Goal: Task Accomplishment & Management: Use online tool/utility

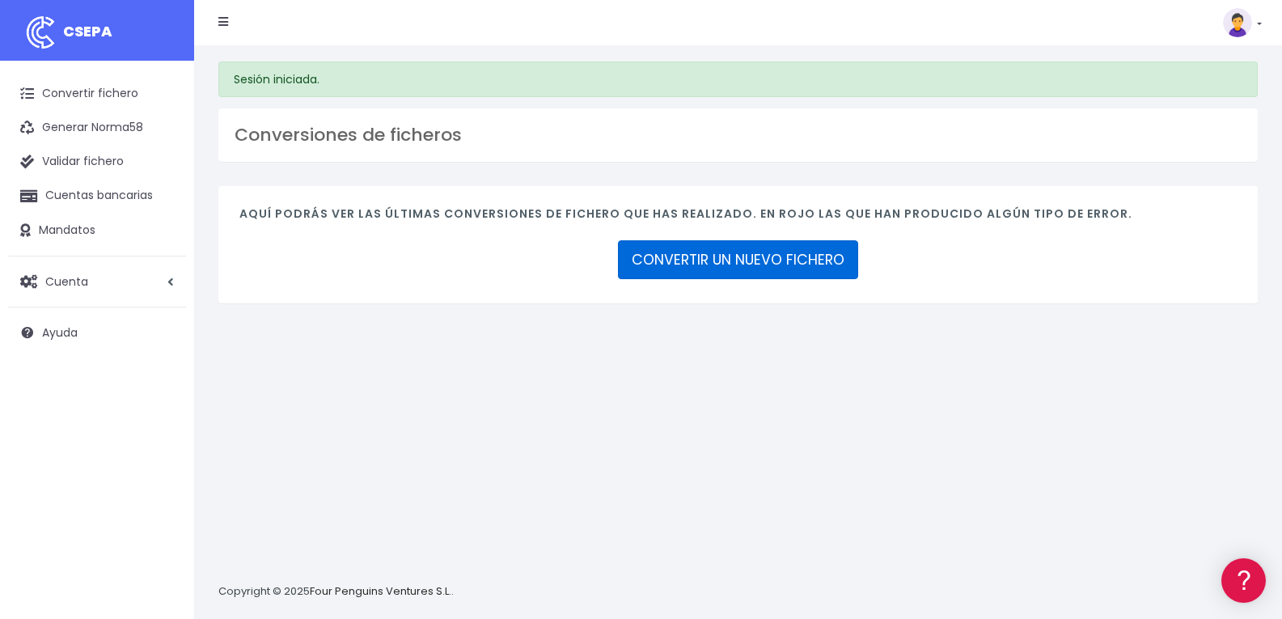
click at [724, 254] on link "CONVERTIR UN NUEVO FICHERO" at bounding box center [738, 259] width 240 height 39
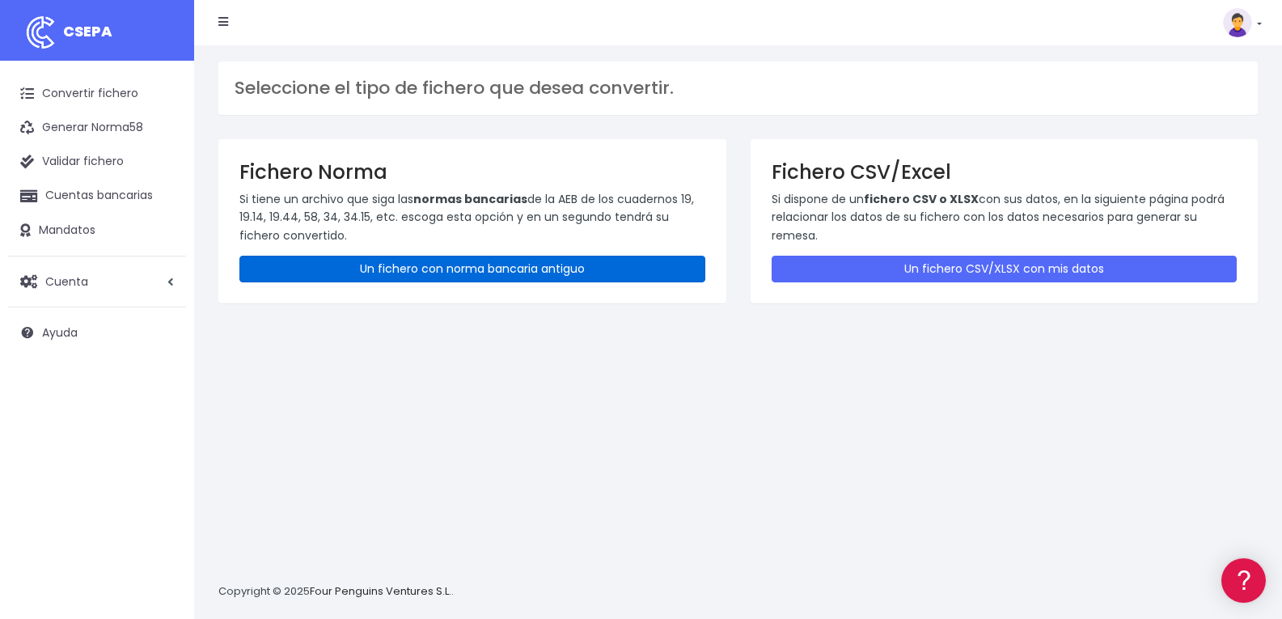
click at [471, 272] on link "Un fichero con norma bancaria antiguo" at bounding box center [472, 269] width 466 height 27
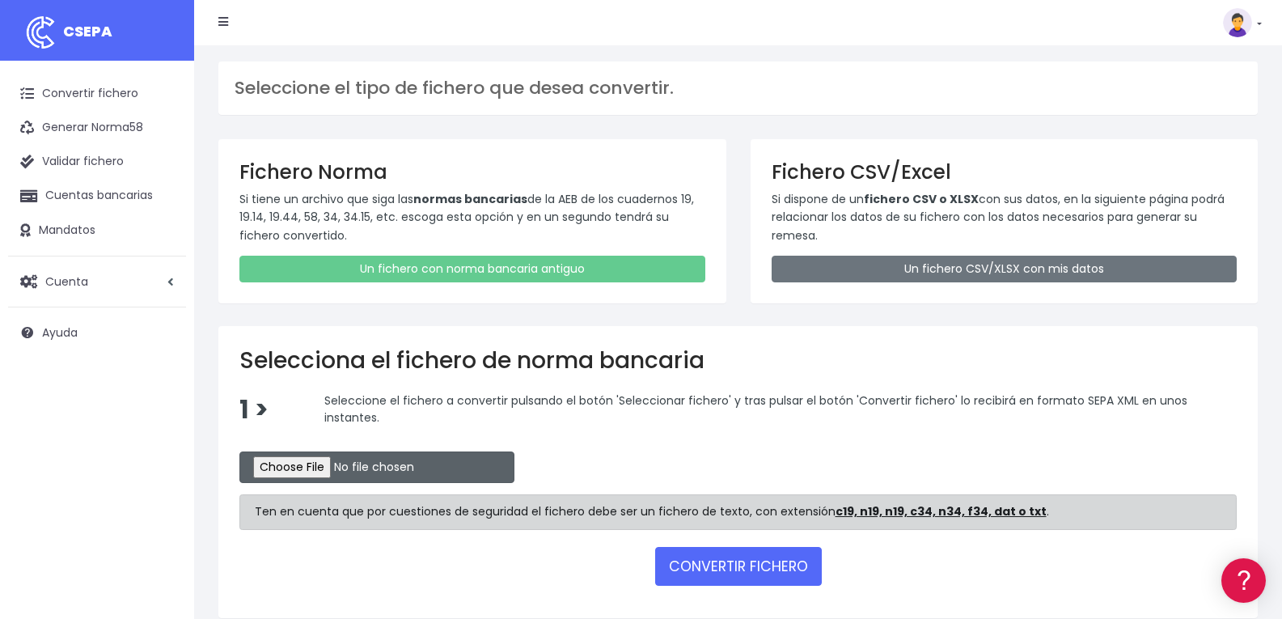
click at [359, 467] on input "file" at bounding box center [376, 467] width 275 height 32
type input "C:\fakepath\Adeudos_2025_08_13_07_33_48.c19"
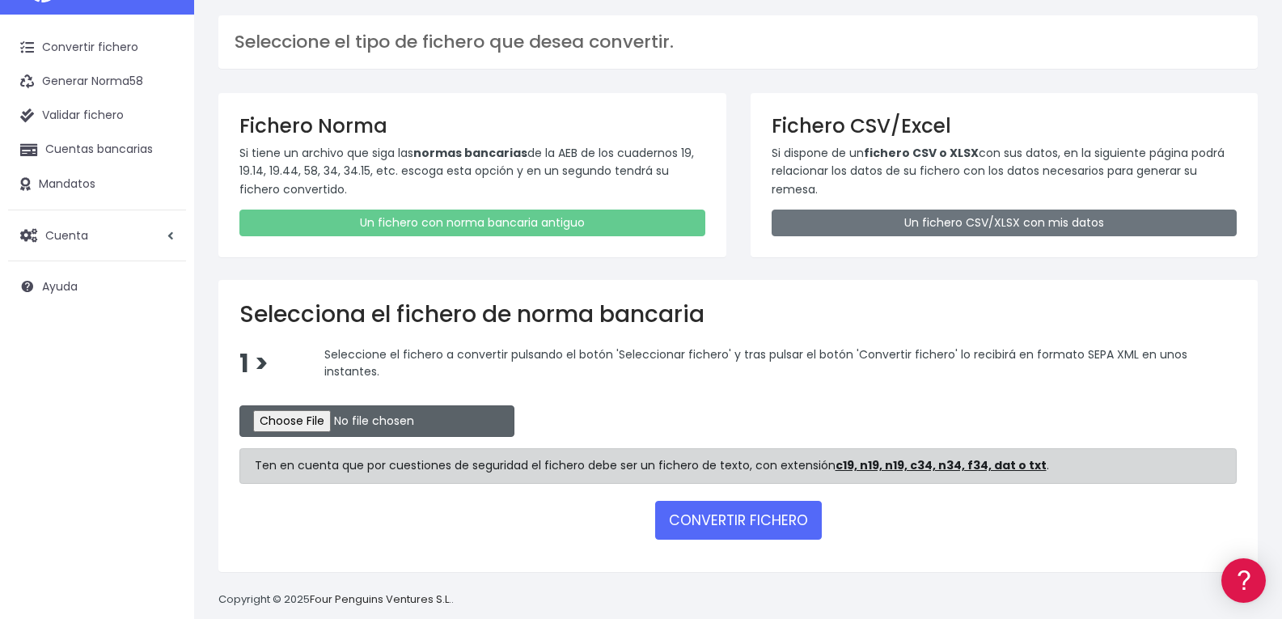
scroll to position [70, 0]
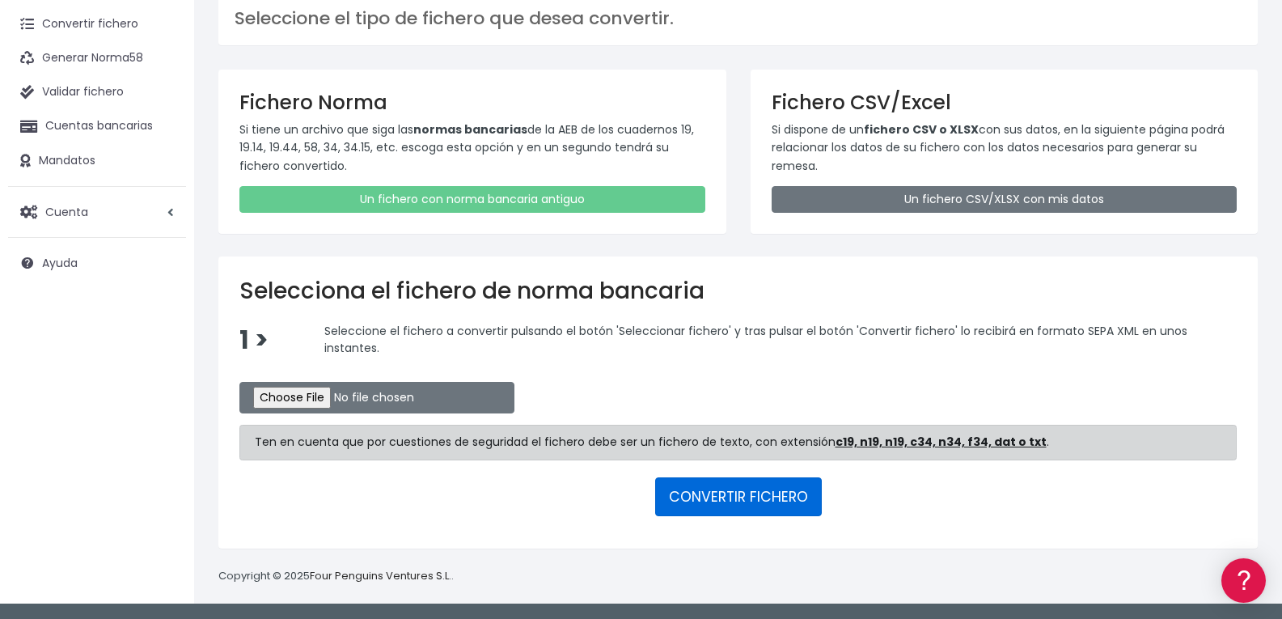
click at [744, 494] on button "CONVERTIR FICHERO" at bounding box center [738, 496] width 167 height 39
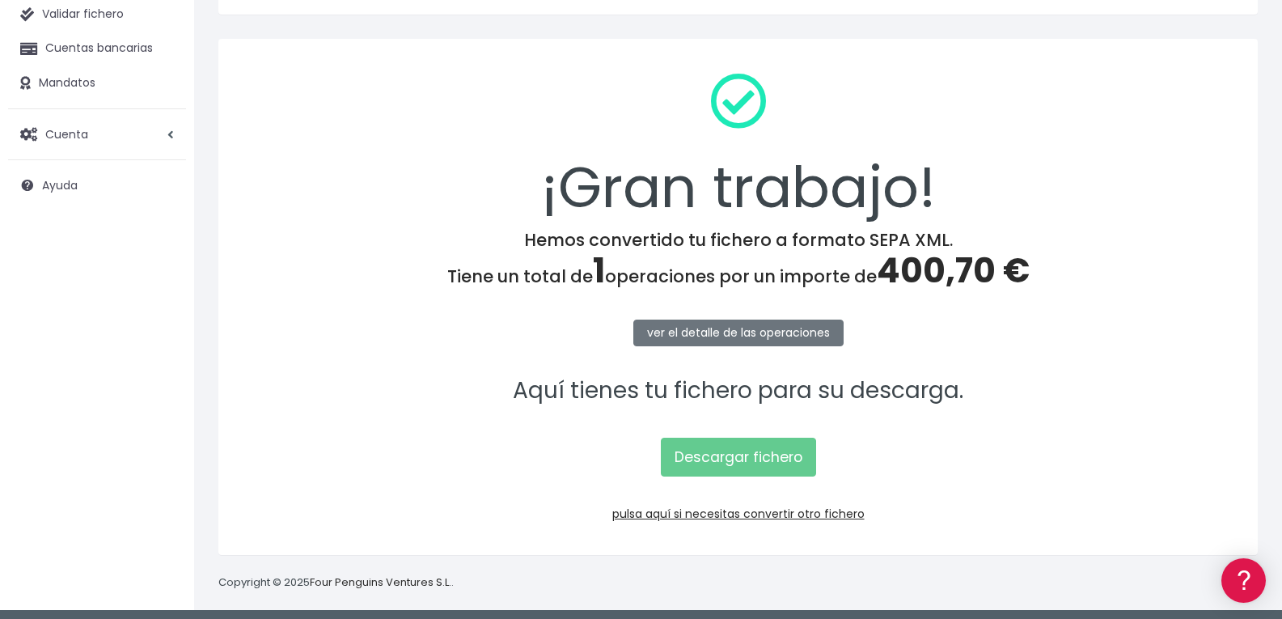
scroll to position [154, 0]
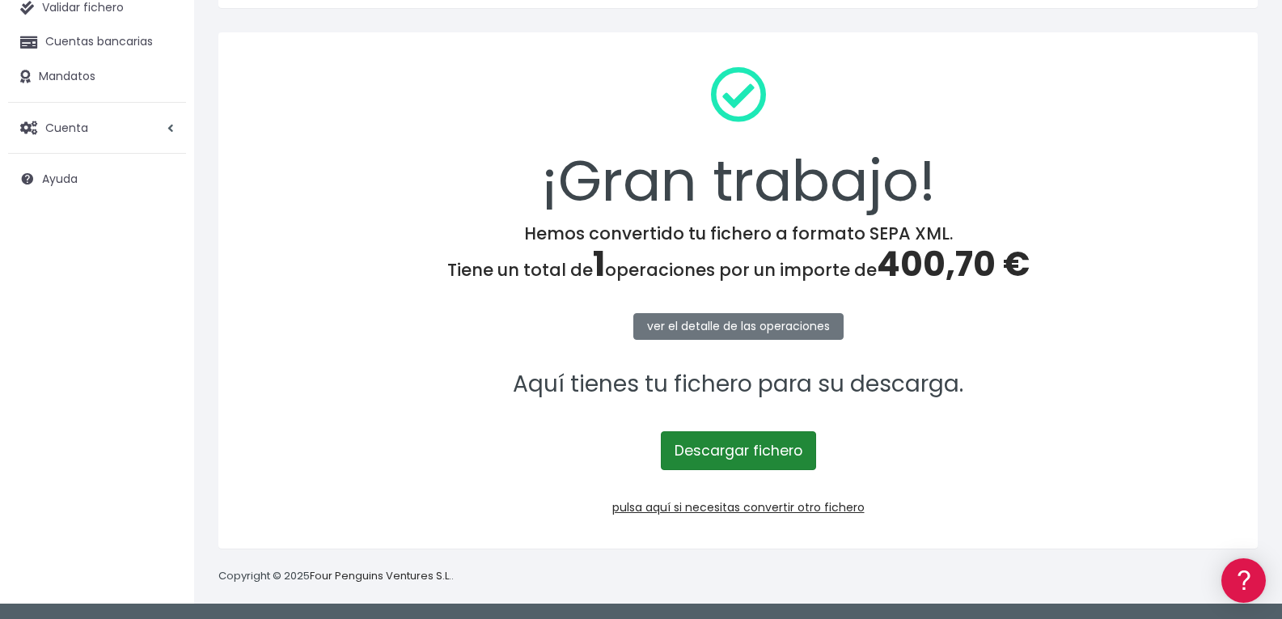
click at [770, 460] on link "Descargar fichero" at bounding box center [738, 450] width 155 height 39
